Goal: Task Accomplishment & Management: Manage account settings

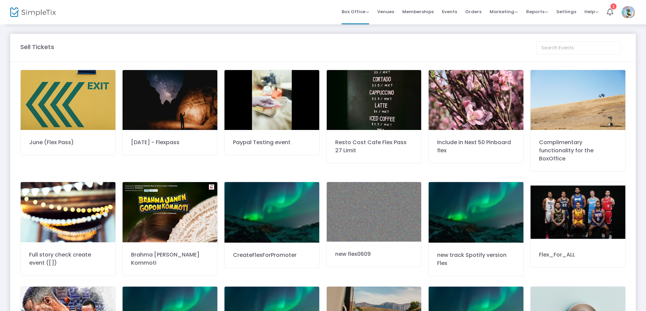
click at [67, 112] on img at bounding box center [68, 100] width 95 height 60
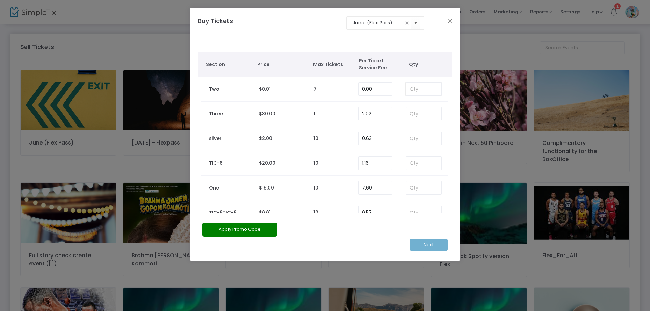
click at [423, 90] on input at bounding box center [423, 89] width 35 height 13
type input "1"
click at [431, 248] on m-button "Next" at bounding box center [429, 245] width 38 height 13
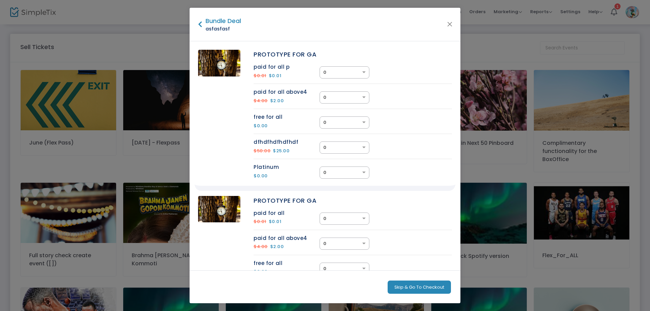
click at [432, 283] on button "Skip & Go To Checkout" at bounding box center [419, 288] width 63 height 14
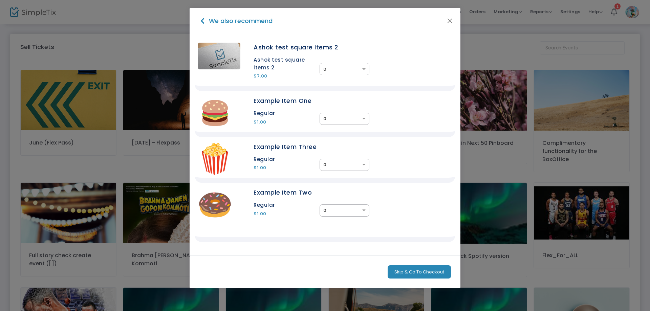
click at [359, 75] on div "× 0" at bounding box center [345, 69] width 50 height 12
click at [342, 106] on div "2" at bounding box center [344, 106] width 49 height 12
click at [343, 117] on input "text" at bounding box center [337, 118] width 29 height 7
click at [344, 145] on div "4" at bounding box center [344, 146] width 49 height 12
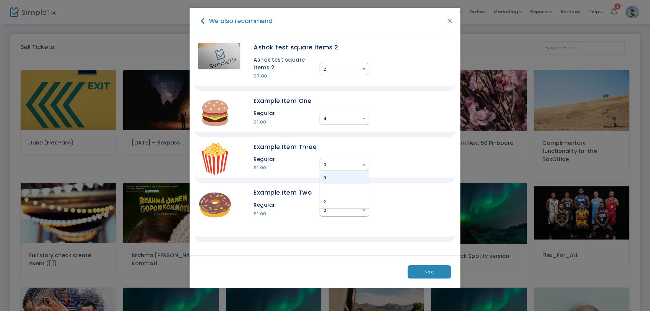
click at [345, 162] on input "text" at bounding box center [337, 165] width 29 height 7
click at [345, 191] on div "1" at bounding box center [344, 190] width 49 height 12
click at [343, 215] on div "× 0" at bounding box center [345, 211] width 50 height 12
click at [336, 241] on div "7" at bounding box center [344, 240] width 49 height 12
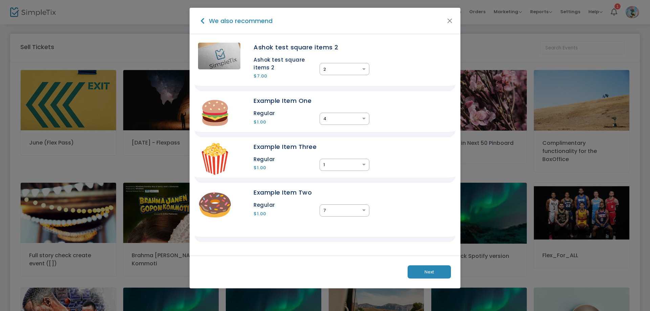
click at [427, 267] on button "Next" at bounding box center [429, 273] width 43 height 14
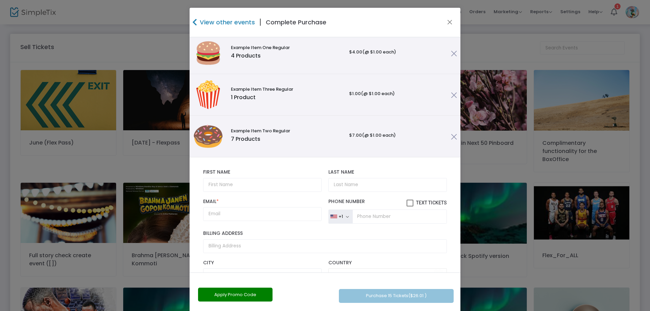
drag, startPoint x: 245, startPoint y: 177, endPoint x: 245, endPoint y: 183, distance: 6.4
click at [245, 178] on div "First Name First Name is required." at bounding box center [262, 180] width 125 height 22
click at [246, 194] on div "First Name First Name is required. Last Name Last Name is required." at bounding box center [325, 180] width 251 height 29
click at [250, 184] on input "text" at bounding box center [262, 185] width 119 height 14
type input "YASH"
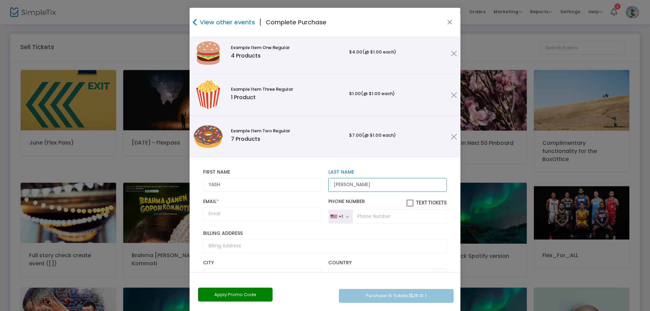
type input "Raval"
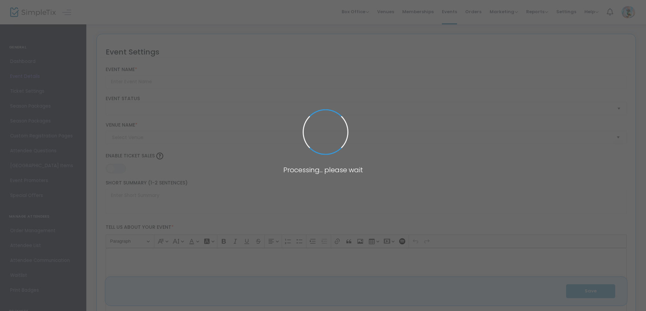
type input "June (Flex Pass)"
type textarea "June (Flex Pass) - Agritourism & Medical Exploration Join us for an enlightenin…"
type input "Buy Tickets"
type input "[DATE] RS"
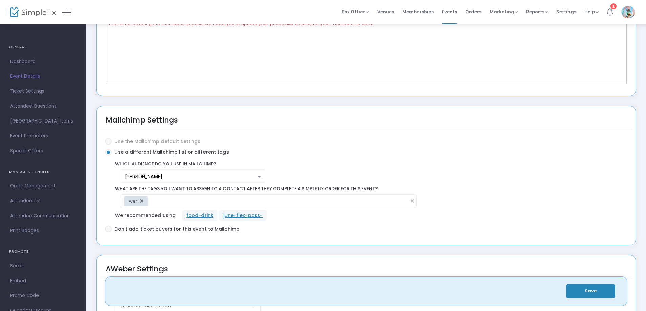
scroll to position [1219, 0]
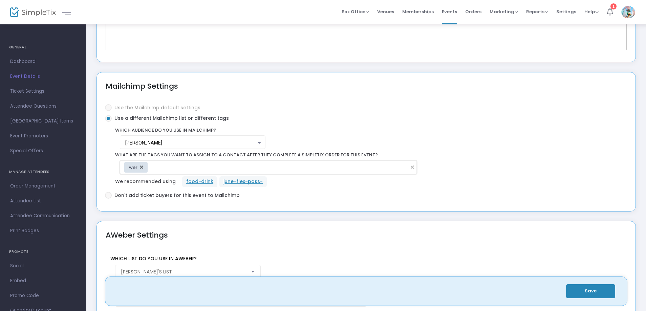
click at [222, 164] on input at bounding box center [279, 167] width 253 height 7
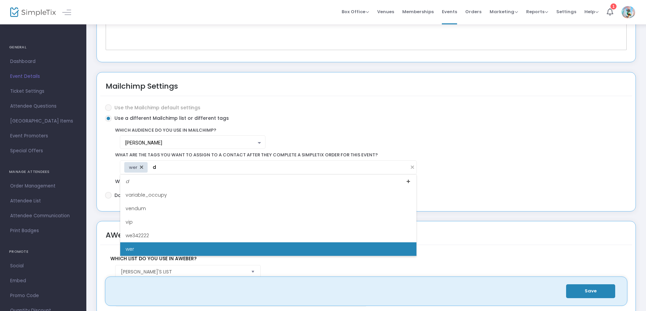
scroll to position [840, 0]
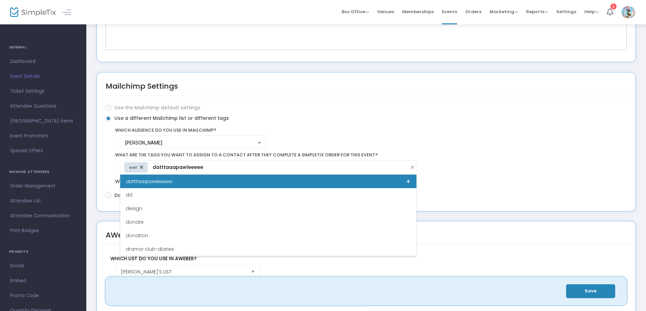
click at [397, 177] on div "datttaaapawleeeee" at bounding box center [268, 182] width 296 height 14
type input "datttaaapawleeeee"
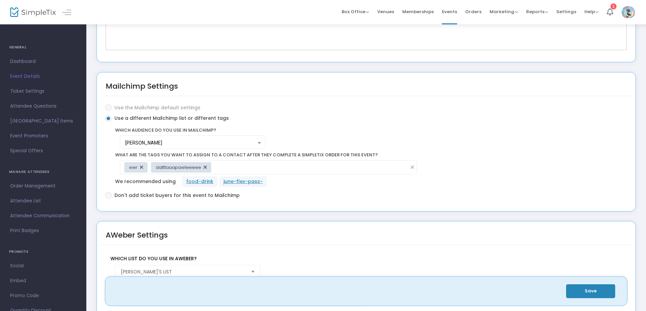
click at [589, 287] on button "Save" at bounding box center [590, 291] width 49 height 14
click at [276, 165] on input at bounding box center [310, 167] width 189 height 7
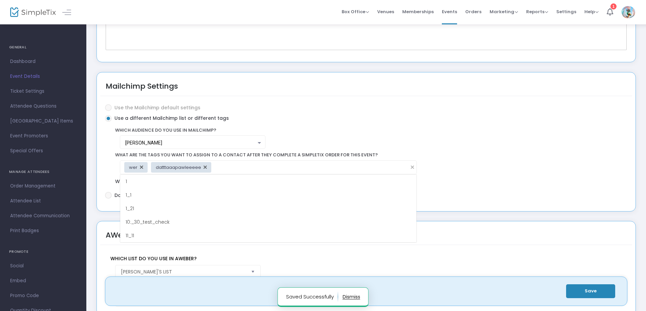
scroll to position [786, 0]
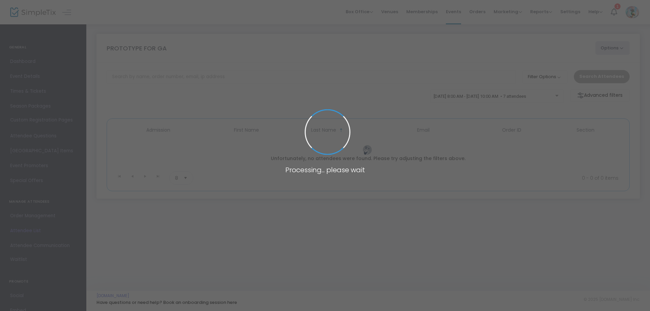
click at [460, 14] on span at bounding box center [325, 155] width 650 height 311
click at [458, 12] on span at bounding box center [325, 155] width 650 height 311
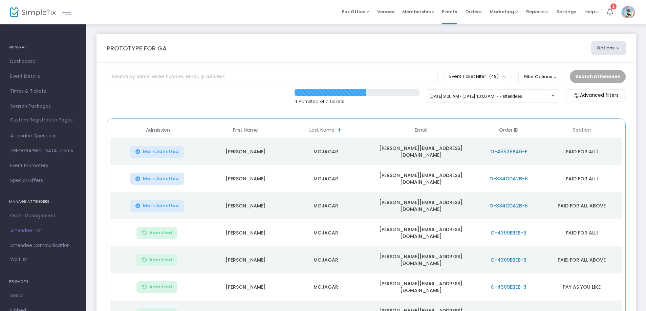
click at [457, 12] on span "Events" at bounding box center [449, 11] width 15 height 17
